Goal: Book appointment/travel/reservation

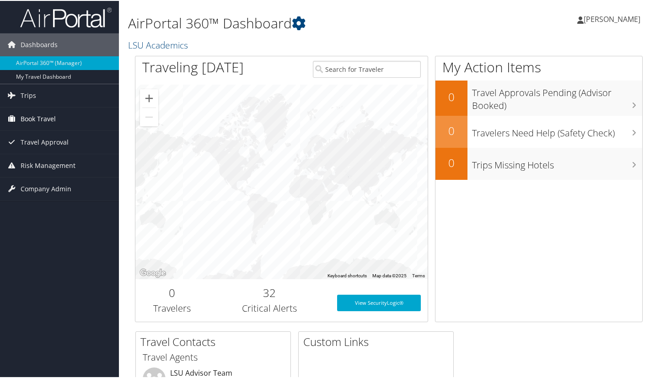
click at [32, 120] on span "Book Travel" at bounding box center [38, 118] width 35 height 23
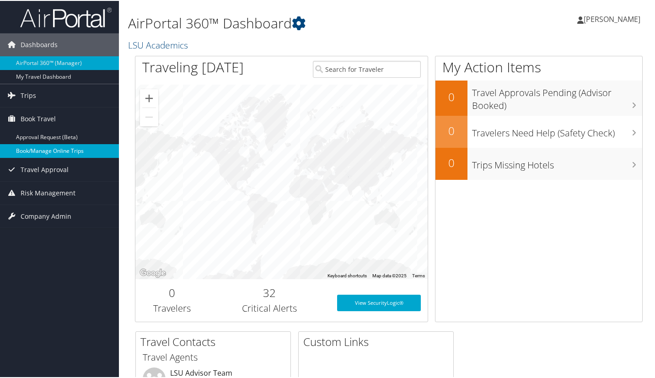
click at [35, 152] on link "Book/Manage Online Trips" at bounding box center [59, 150] width 119 height 14
click at [59, 151] on link "Book/Manage Online Trips" at bounding box center [59, 150] width 119 height 14
